Goal: Transaction & Acquisition: Subscribe to service/newsletter

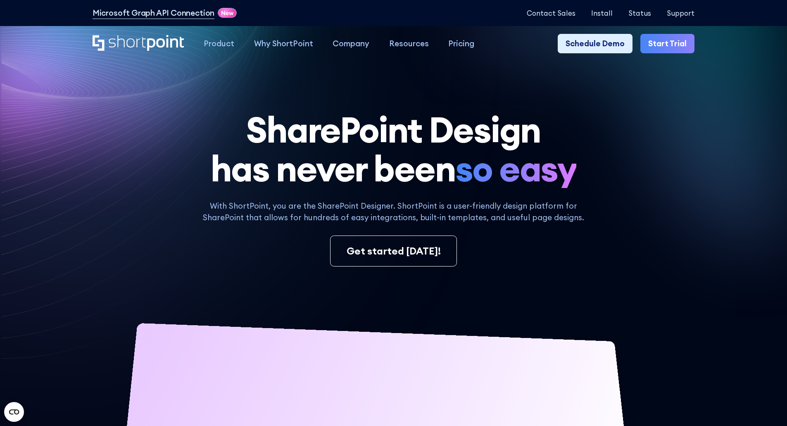
click at [676, 46] on link "Start Trial" at bounding box center [667, 44] width 54 height 20
